Goal: Entertainment & Leisure: Consume media (video, audio)

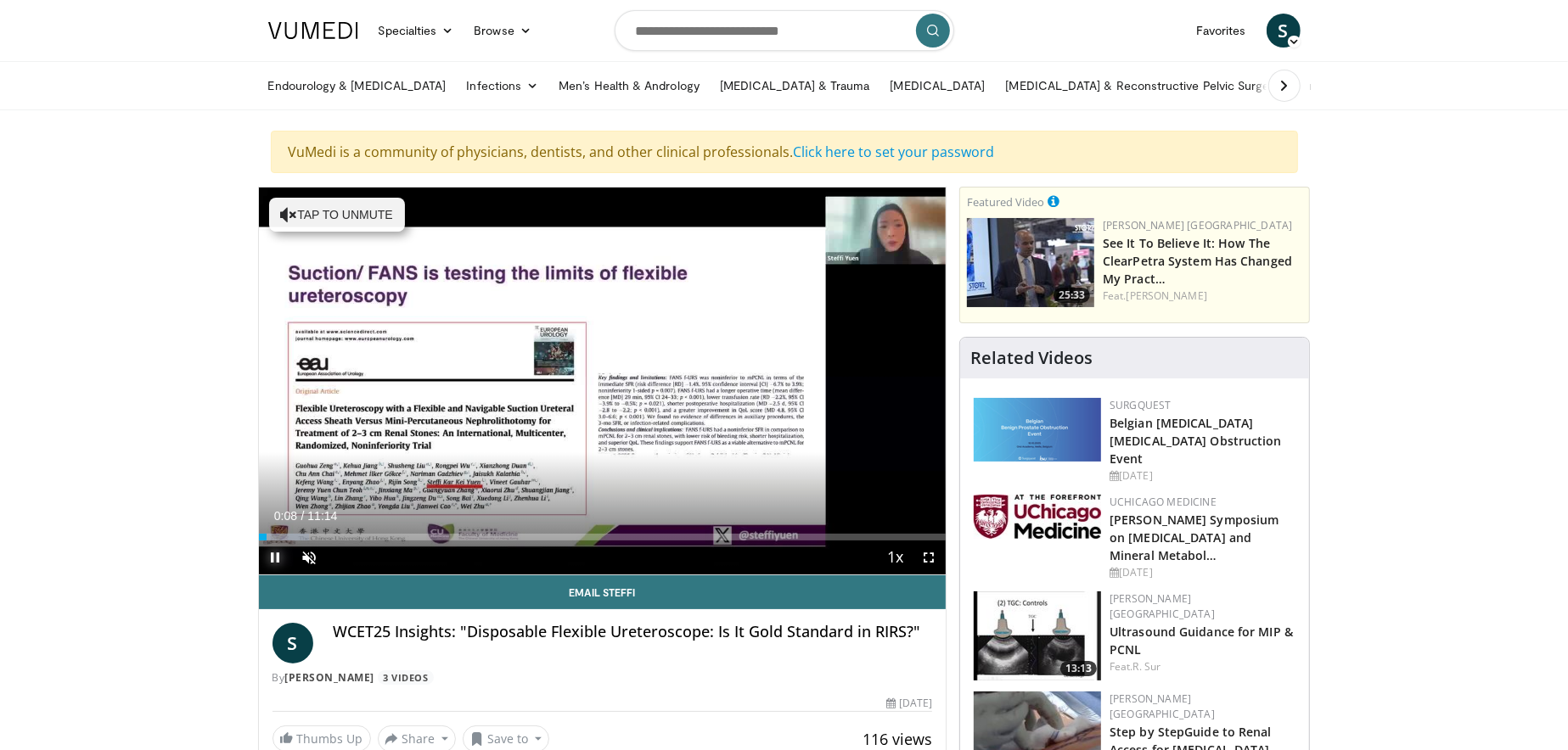
click at [275, 556] on span "Video Player" at bounding box center [276, 557] width 34 height 34
click at [344, 557] on div "26%" at bounding box center [355, 557] width 49 height 6
click at [276, 554] on span "Video Player" at bounding box center [276, 557] width 34 height 34
drag, startPoint x: 342, startPoint y: 558, endPoint x: 375, endPoint y: 564, distance: 33.5
click at [375, 564] on div "91%" at bounding box center [355, 557] width 60 height 34
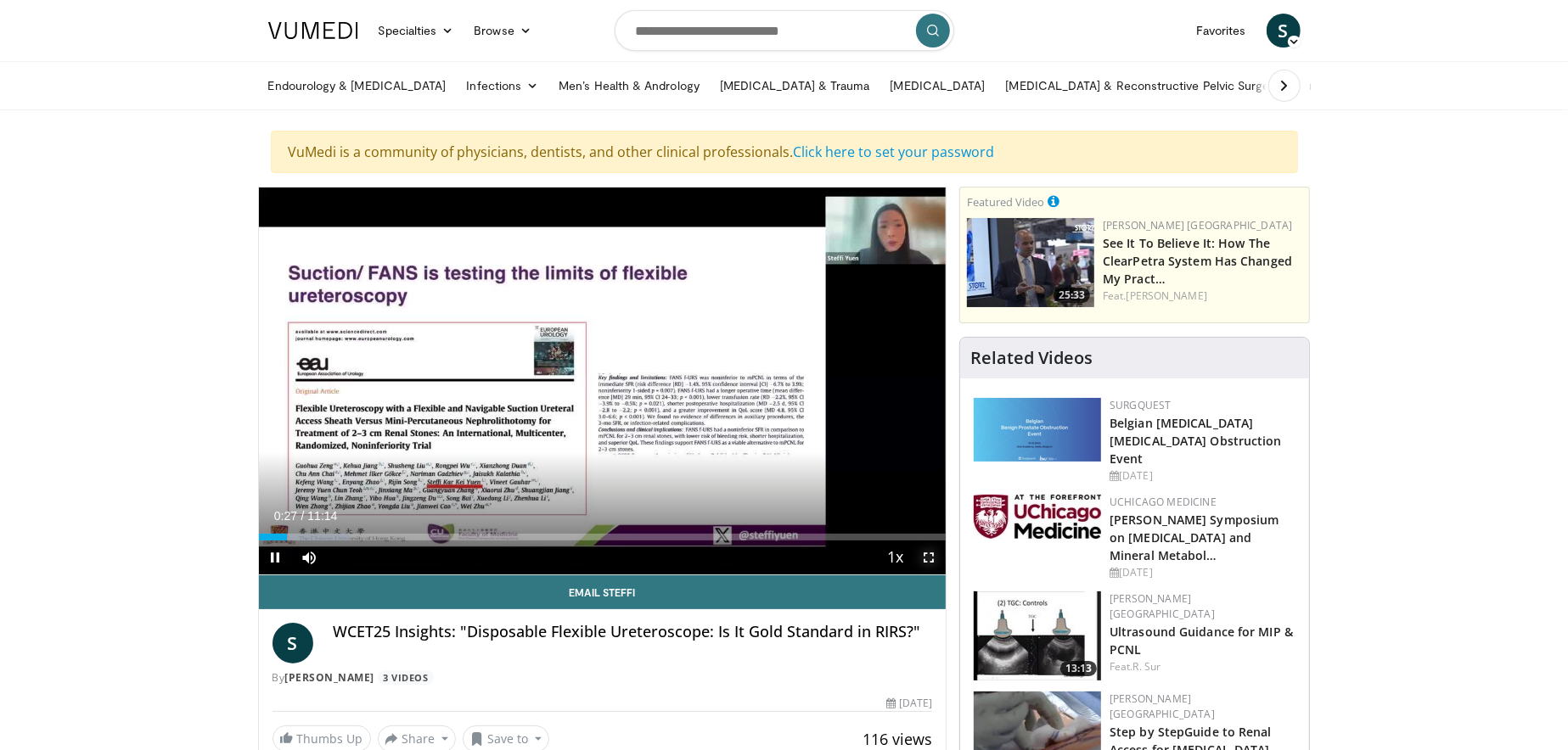
click at [930, 560] on span "Video Player" at bounding box center [929, 557] width 34 height 34
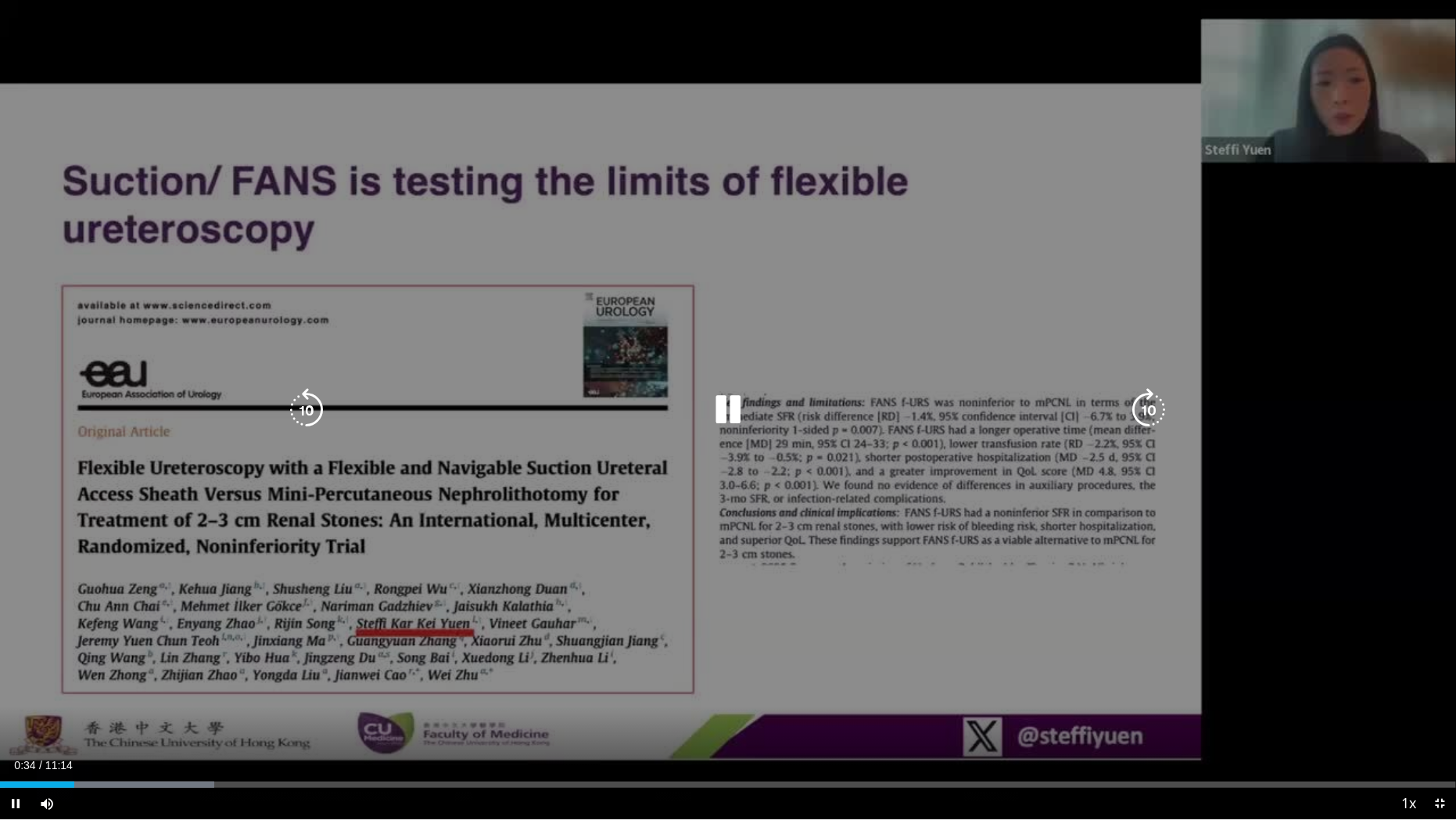
click at [1026, 680] on div "10 seconds Tap to unmute" at bounding box center [728, 410] width 1456 height 819
click at [696, 386] on div "10 seconds Tap to unmute" at bounding box center [728, 410] width 1456 height 819
